Goal: Information Seeking & Learning: Understand process/instructions

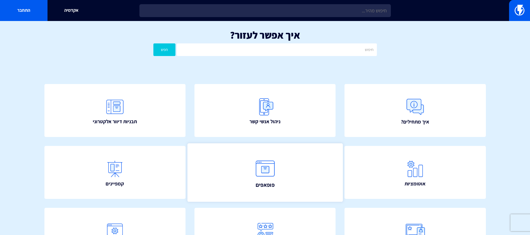
click at [278, 162] on link "פופאפים" at bounding box center [264, 172] width 155 height 58
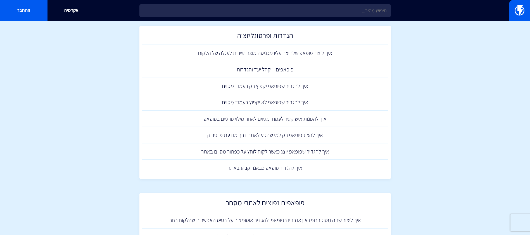
scroll to position [359, 0]
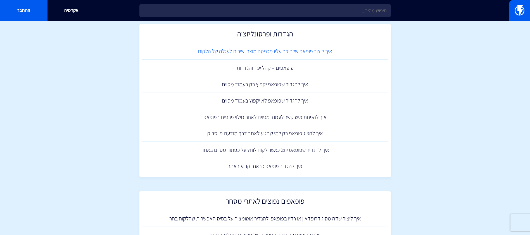
click at [274, 51] on link "איך ליצור פופאפ שלחיצה עליו מכניסה מוצר ישירות לעגלה של הלקוח" at bounding box center [265, 51] width 246 height 16
